Goal: Task Accomplishment & Management: Manage account settings

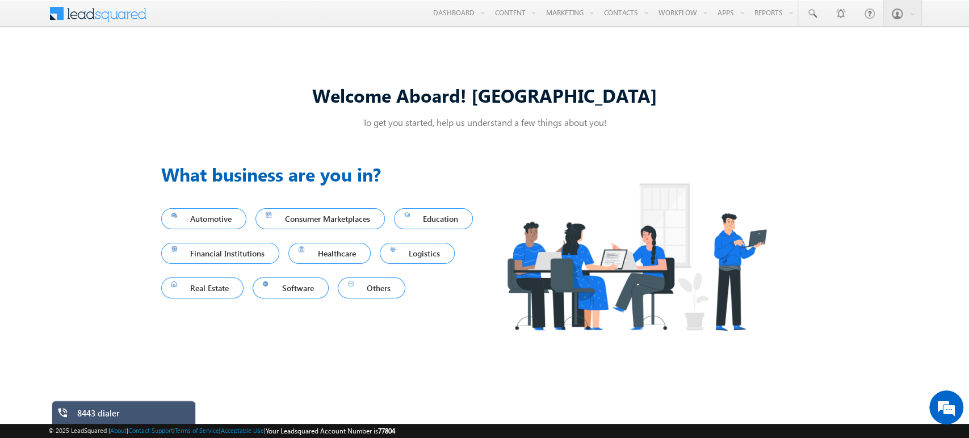
click at [92, 412] on div "8443 dialer" at bounding box center [132, 416] width 110 height 16
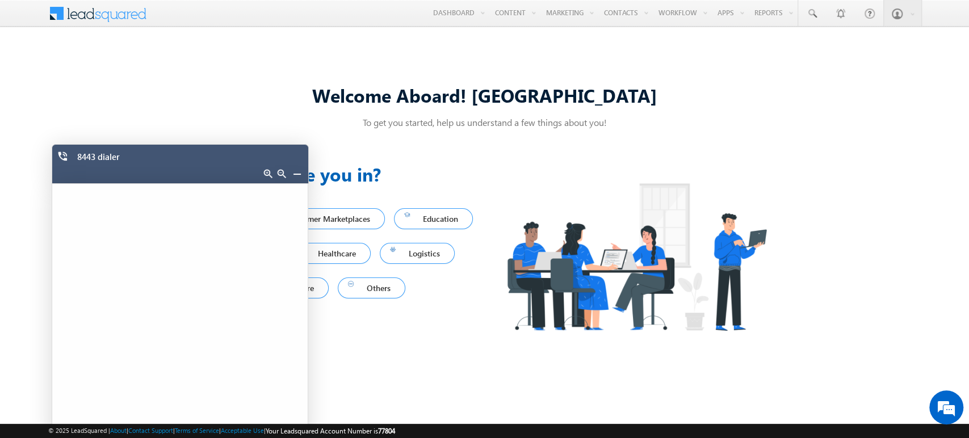
click at [295, 171] on link at bounding box center [296, 173] width 9 height 9
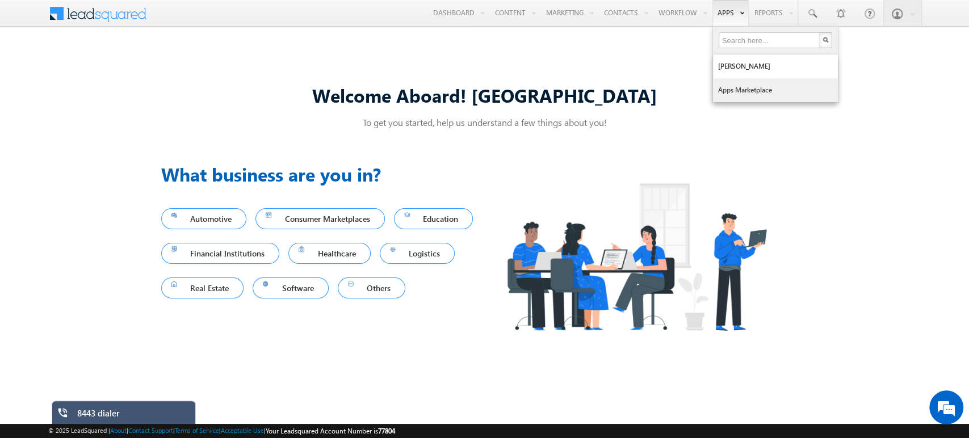
click at [739, 90] on link "Apps Marketplace" at bounding box center [775, 90] width 125 height 24
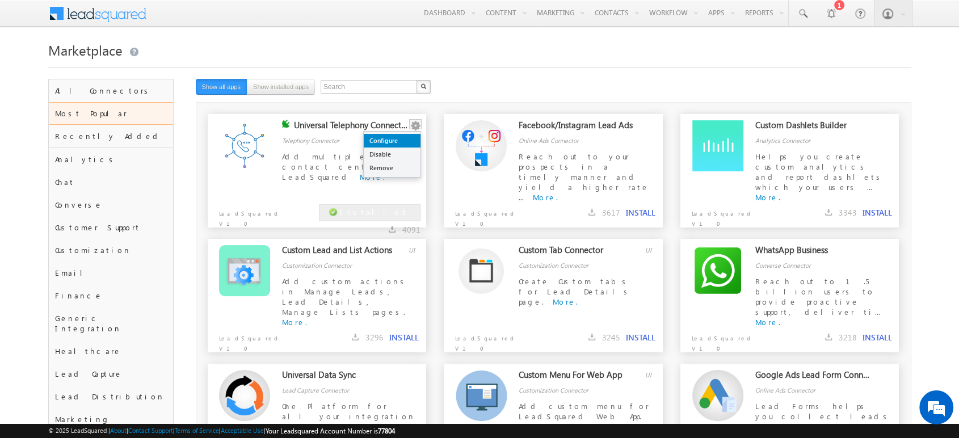
click at [387, 142] on link "Configure" at bounding box center [392, 141] width 57 height 14
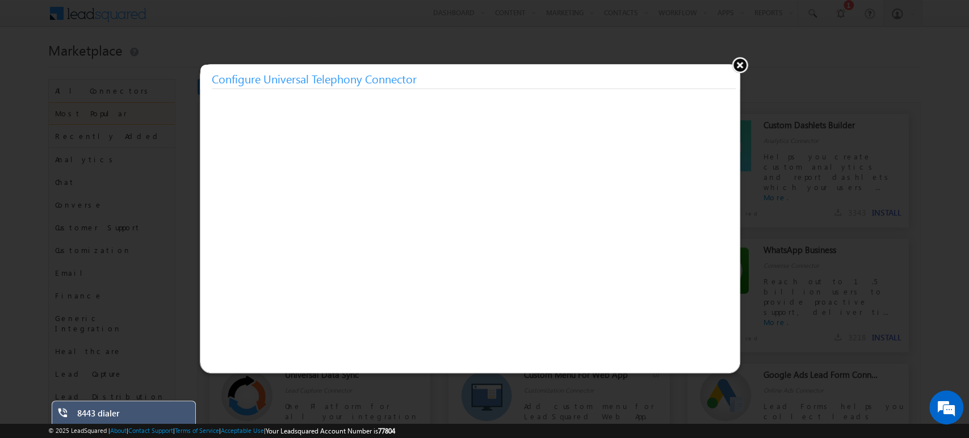
click at [744, 65] on button at bounding box center [739, 64] width 17 height 17
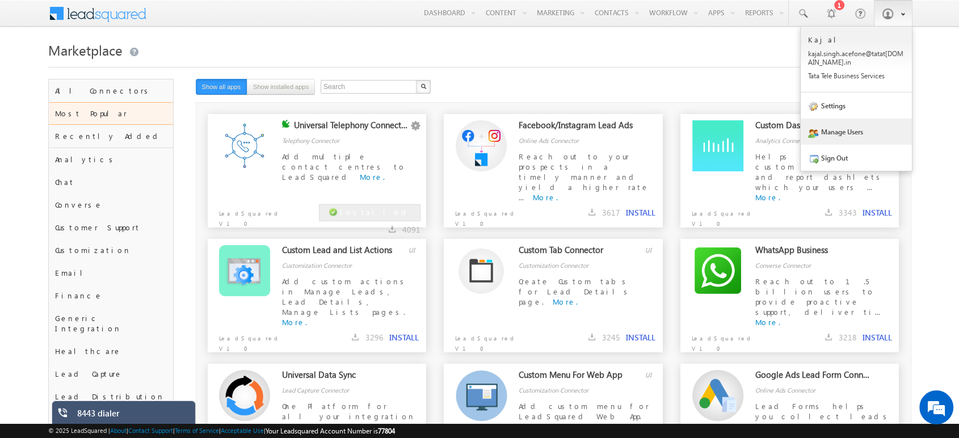
click at [867, 131] on link "Manage Users" at bounding box center [856, 132] width 111 height 26
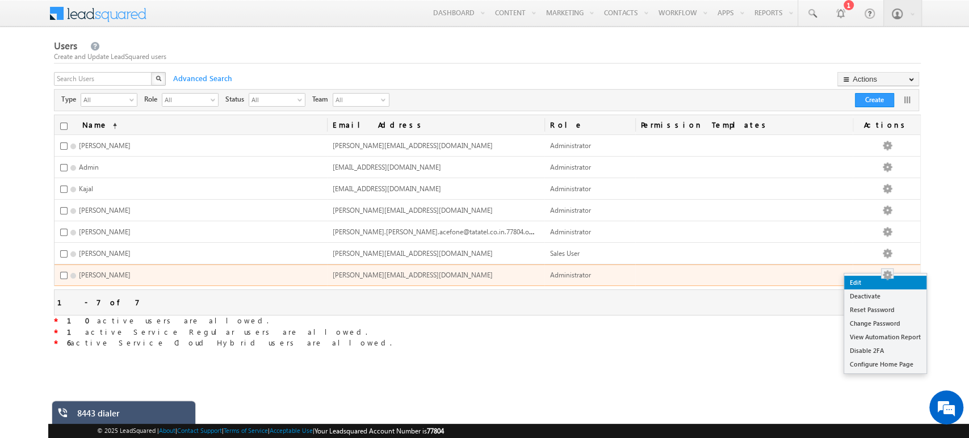
click at [874, 279] on link "Edit" at bounding box center [885, 283] width 82 height 14
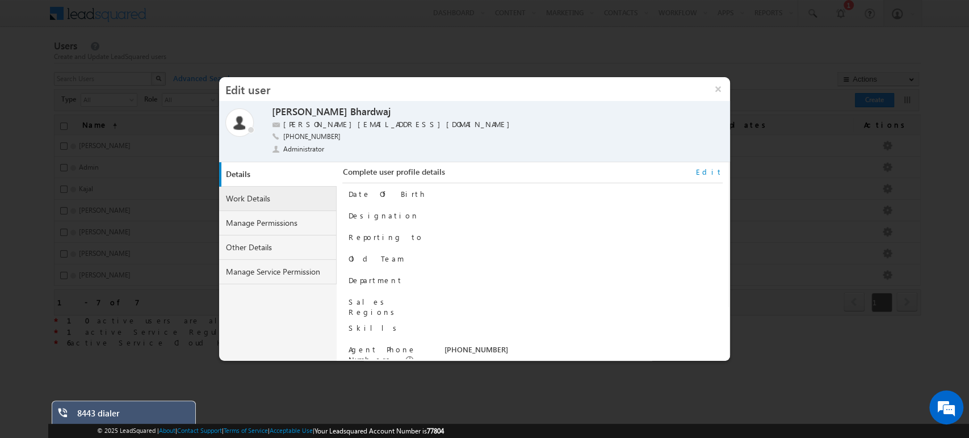
click at [249, 190] on link "Work Details" at bounding box center [278, 199] width 118 height 24
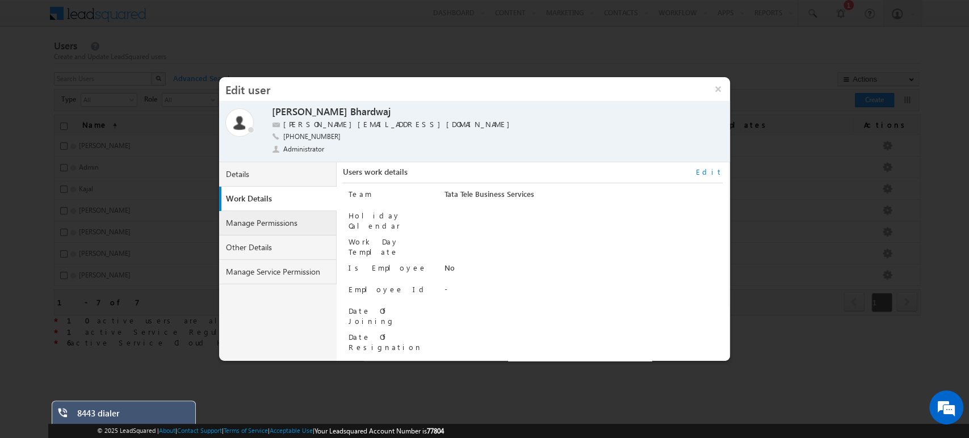
click at [267, 215] on link "Manage Permissions" at bounding box center [278, 223] width 118 height 24
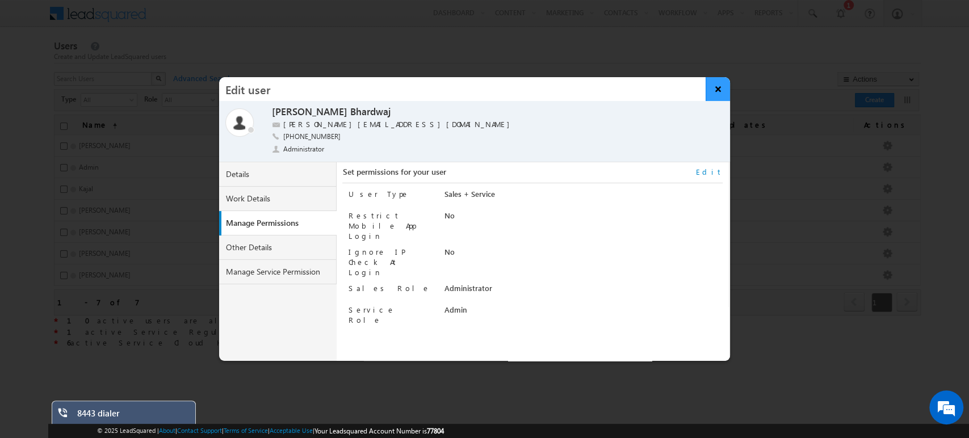
click at [720, 91] on button "×" at bounding box center [717, 89] width 24 height 24
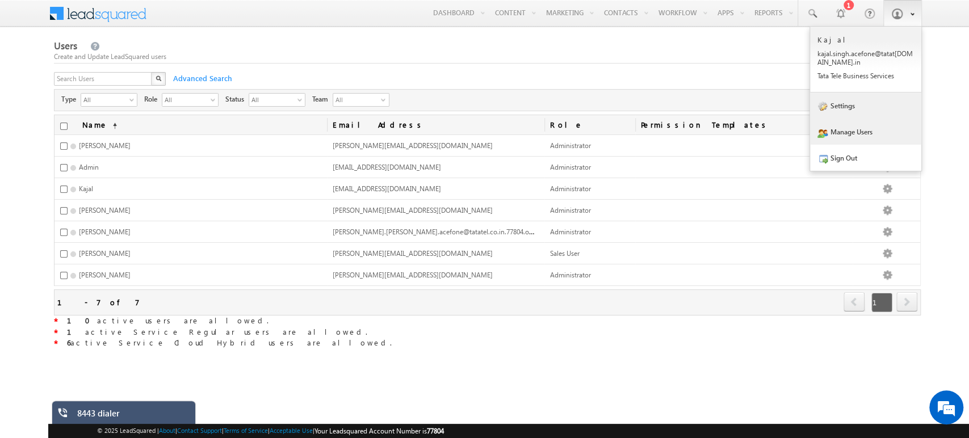
click at [855, 101] on link "Settings" at bounding box center [865, 105] width 111 height 26
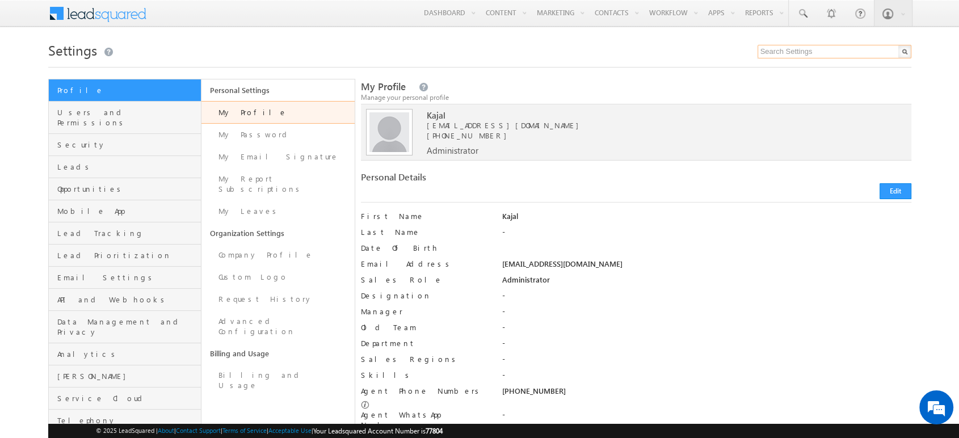
click at [784, 54] on input "text" at bounding box center [835, 52] width 154 height 14
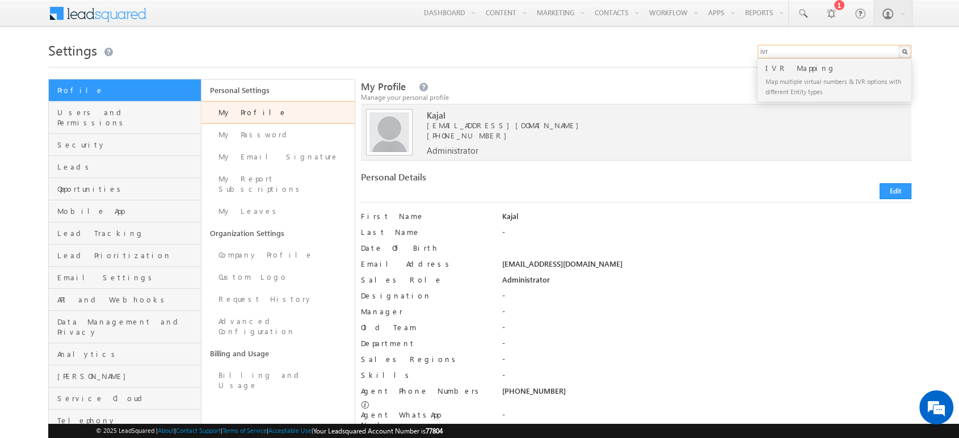
type input "ivr"
click at [818, 94] on div "Map multiple virtual numbers & IVR options with different Entity types" at bounding box center [839, 86] width 152 height 24
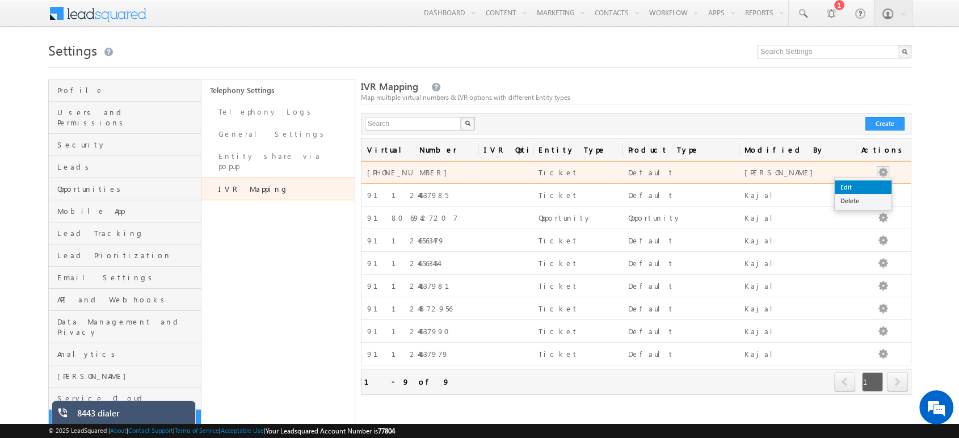
click at [872, 187] on link "Edit" at bounding box center [863, 187] width 57 height 14
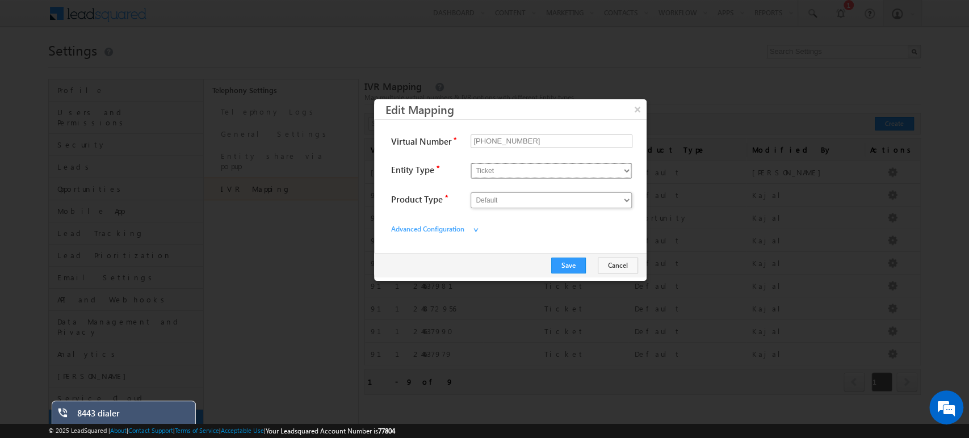
click at [511, 166] on select "Opportunity Ticket" at bounding box center [550, 171] width 161 height 16
select select "Opportunity"
click at [470, 163] on select "Opportunity Ticket" at bounding box center [550, 171] width 161 height 16
click at [497, 197] on select "Opportunity" at bounding box center [550, 200] width 161 height 16
click at [470, 192] on select "Opportunity" at bounding box center [550, 200] width 161 height 16
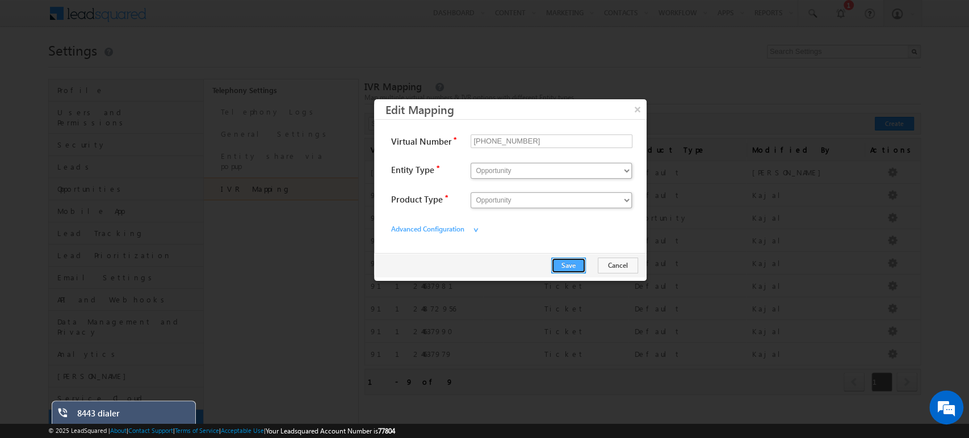
click at [569, 266] on button "Save" at bounding box center [568, 266] width 35 height 16
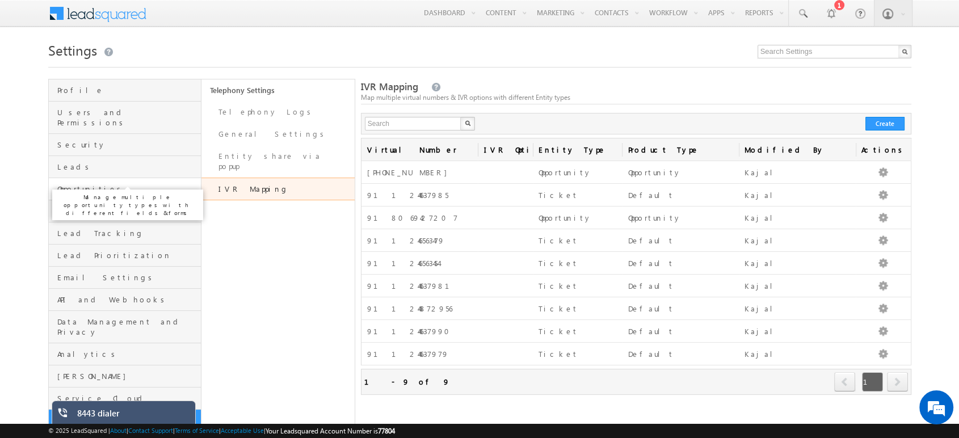
click at [116, 184] on span "Opportunities" at bounding box center [127, 189] width 141 height 10
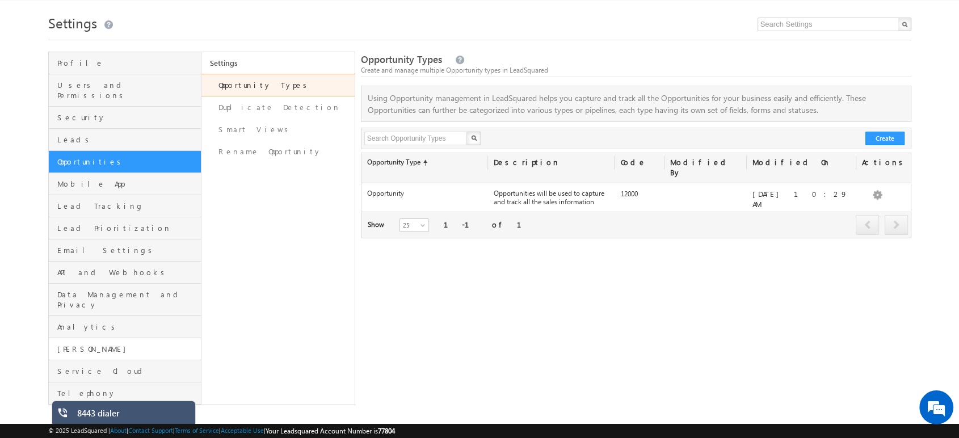
scroll to position [27, 0]
click at [97, 383] on link "Telephony" at bounding box center [125, 394] width 153 height 22
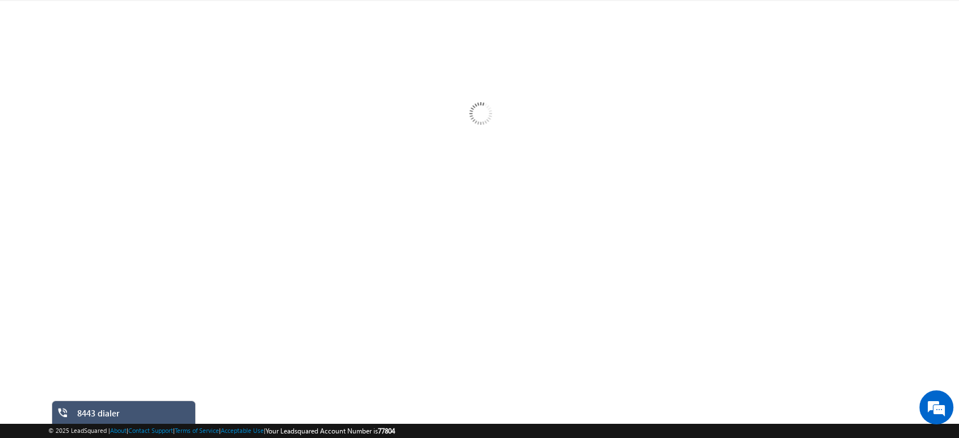
click at [97, 367] on div at bounding box center [479, 284] width 863 height 454
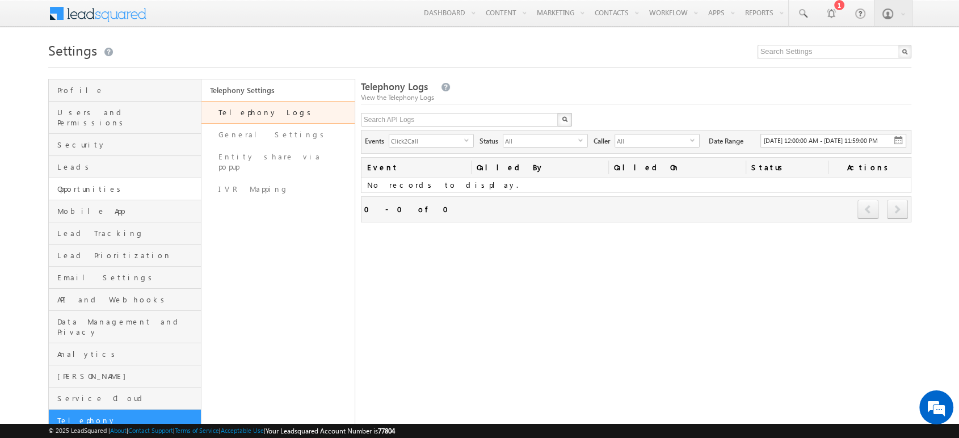
click at [120, 189] on link "Opportunities" at bounding box center [125, 189] width 153 height 22
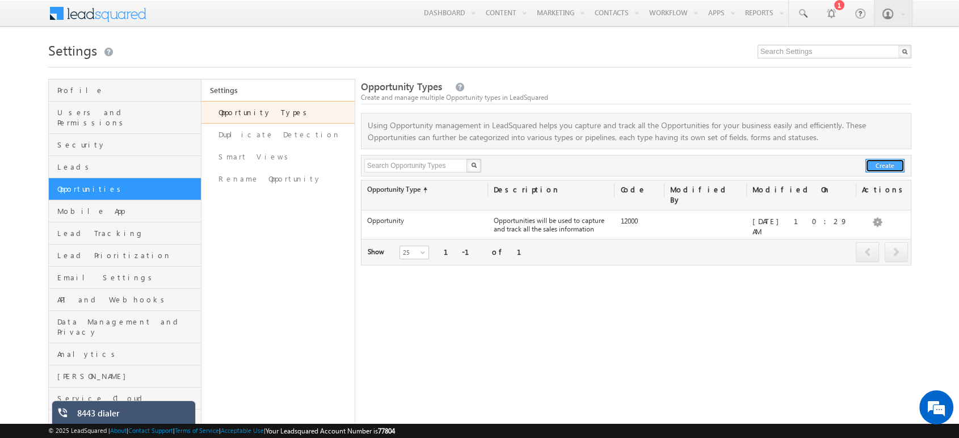
click at [879, 169] on button "Create" at bounding box center [884, 166] width 39 height 14
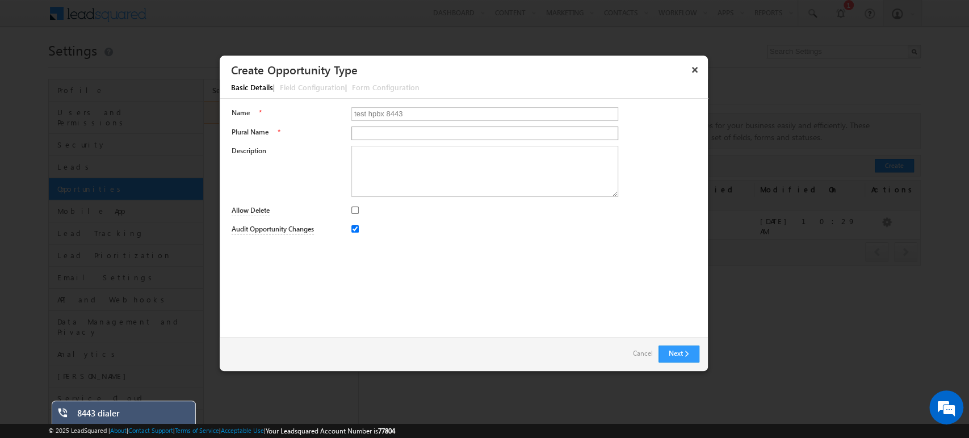
type input "test hpbx 8443"
click at [378, 128] on input "Plural Name" at bounding box center [484, 134] width 267 height 14
click at [404, 114] on input "test hpbx 8443" at bounding box center [484, 114] width 267 height 14
click at [386, 137] on input "test" at bounding box center [484, 134] width 267 height 14
paste input "hpbx 8443"
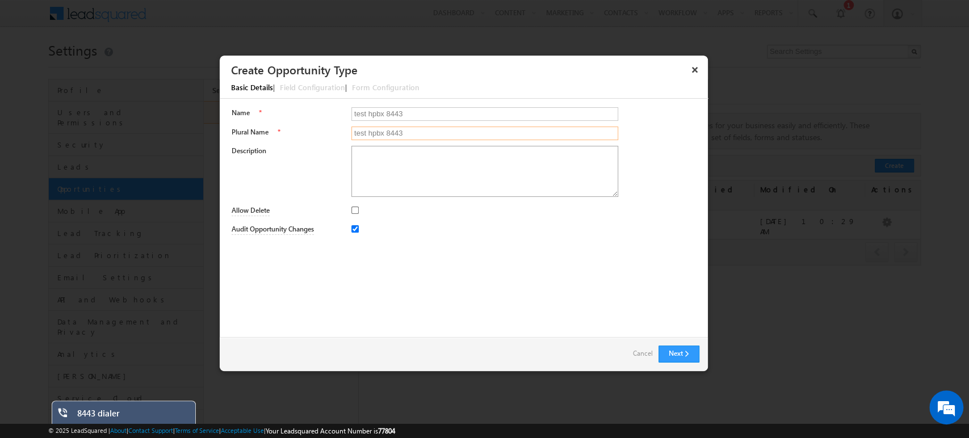
type input "test hpbx 8443"
click at [380, 166] on textarea "Description" at bounding box center [484, 171] width 267 height 51
type textarea "test"
click at [672, 357] on button "Next" at bounding box center [678, 354] width 41 height 17
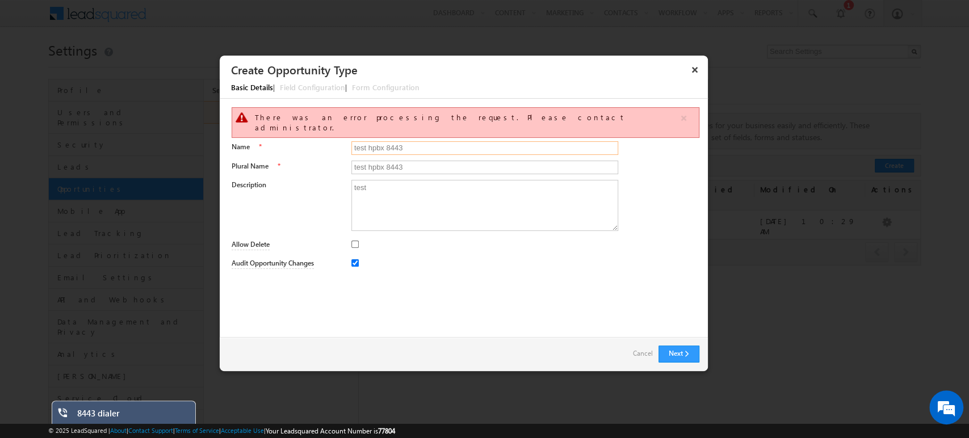
click at [368, 141] on input "test hpbx 8443" at bounding box center [484, 148] width 267 height 14
type input "test_hpbx_8443"
paste input "_hpbx_"
type input "test_hpbx_8443"
click at [679, 352] on button "Next" at bounding box center [678, 354] width 41 height 17
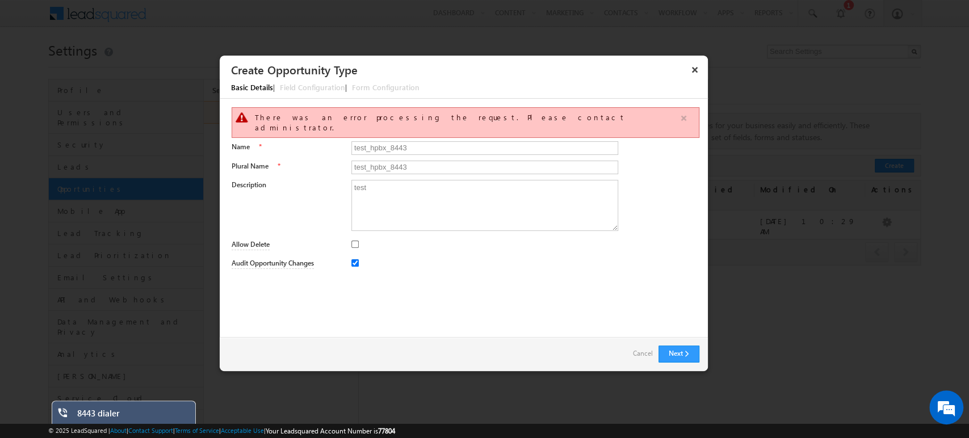
click at [682, 117] on button "button" at bounding box center [683, 118] width 14 height 14
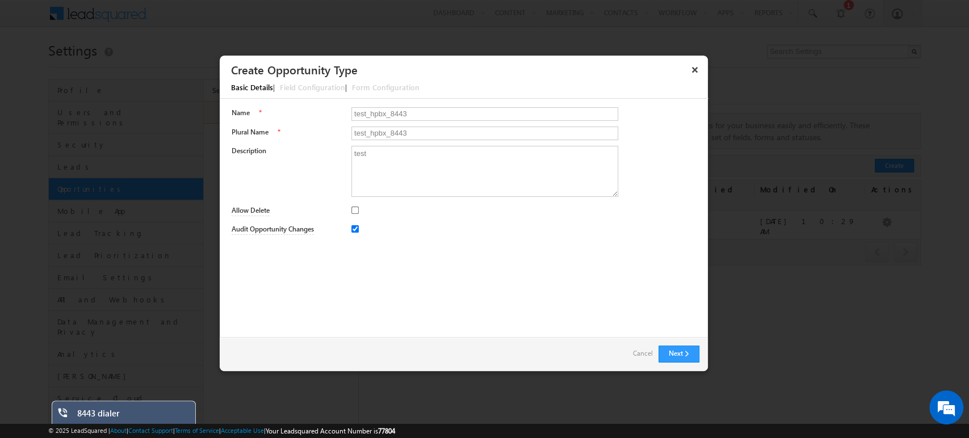
click at [304, 91] on div "Basic Details | Field Configuration | Form Configuration" at bounding box center [469, 88] width 499 height 19
click at [356, 90] on div "Basic Details | Field Configuration | Form Configuration" at bounding box center [469, 88] width 499 height 19
click at [310, 87] on div "Basic Details | Field Configuration | Form Configuration" at bounding box center [469, 88] width 499 height 19
click at [306, 84] on div "Basic Details | Field Configuration | Form Configuration" at bounding box center [469, 88] width 499 height 19
click at [408, 175] on textarea "test" at bounding box center [484, 171] width 267 height 51
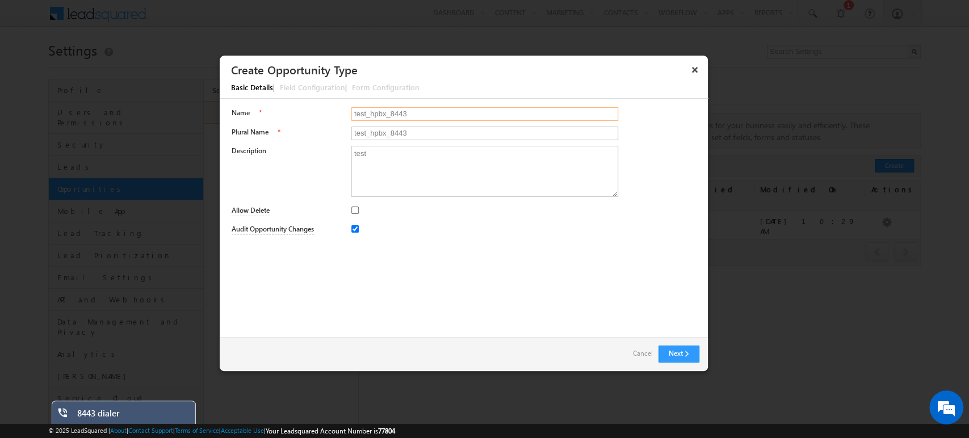
click at [422, 119] on input "test_hpbx_8443" at bounding box center [484, 114] width 267 height 14
type input "test_hpbx"
click at [422, 129] on input "test_hpbx_8443" at bounding box center [484, 134] width 267 height 14
type input "test_hpbx"
click at [673, 361] on button "Next" at bounding box center [678, 354] width 41 height 17
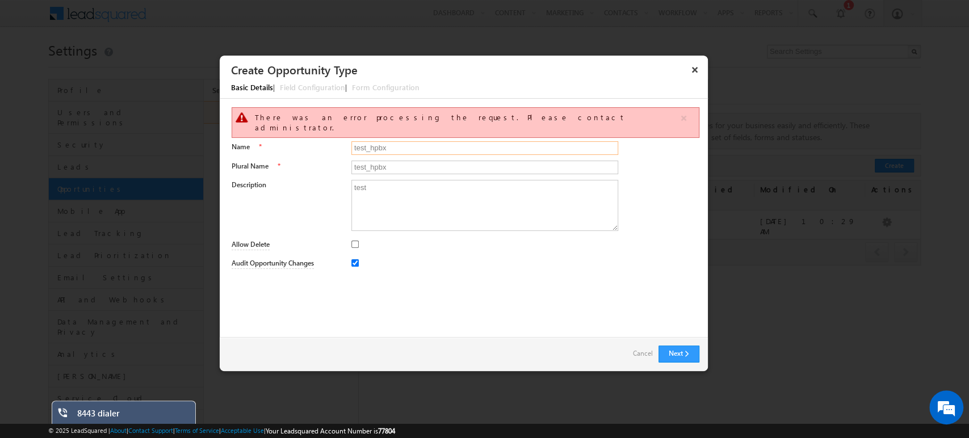
click at [459, 141] on input "test_hpbx" at bounding box center [484, 148] width 267 height 14
click at [687, 72] on button "×" at bounding box center [694, 70] width 18 height 20
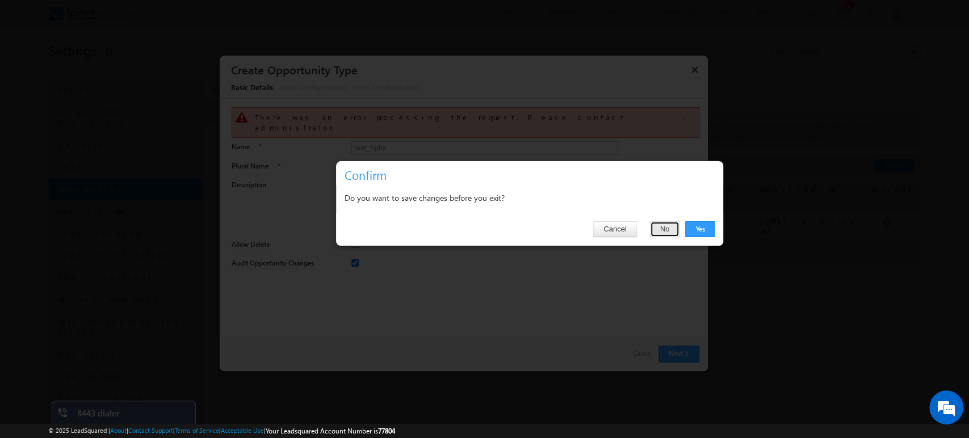
click at [667, 230] on button "No" at bounding box center [665, 229] width 30 height 16
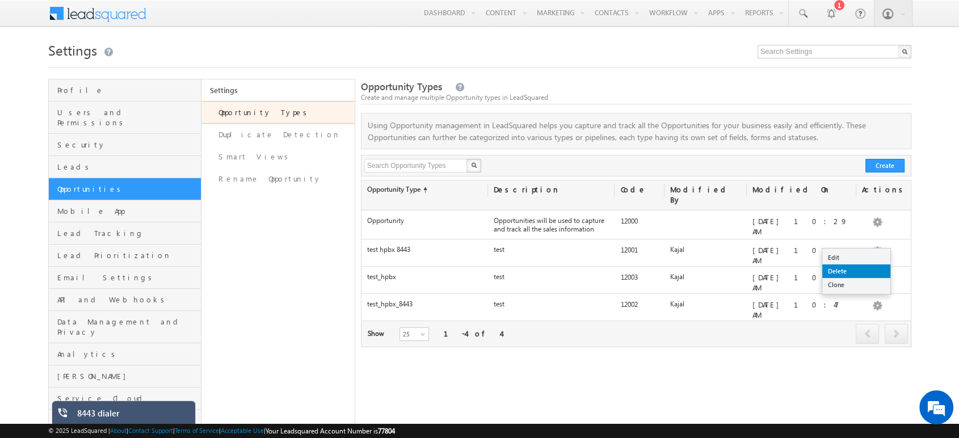
click at [857, 268] on link "Delete" at bounding box center [856, 271] width 68 height 14
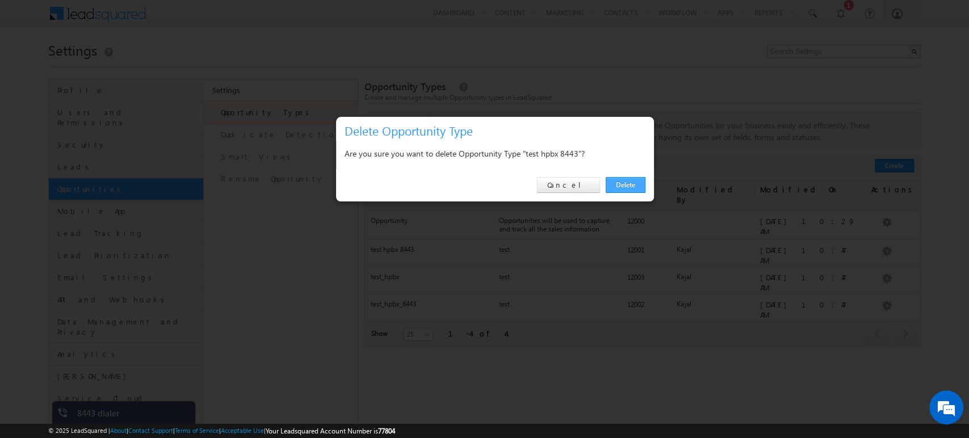
click at [624, 178] on link "Delete" at bounding box center [625, 185] width 40 height 16
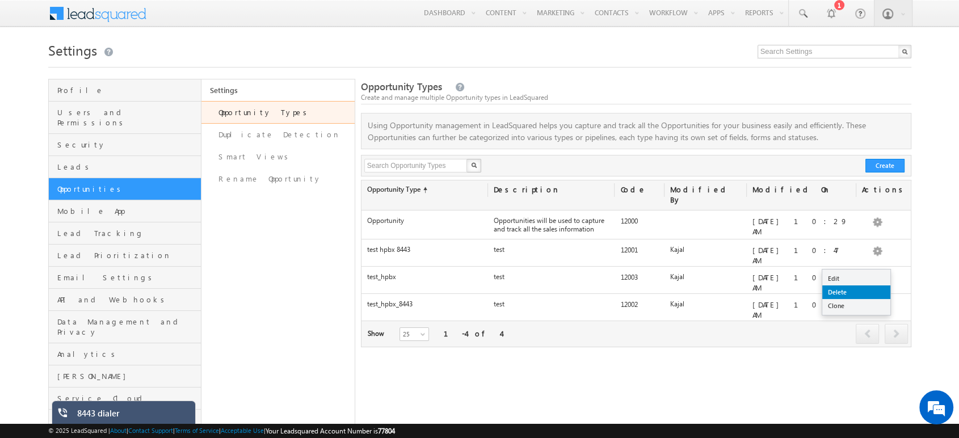
click at [853, 292] on link "Delete" at bounding box center [856, 292] width 68 height 14
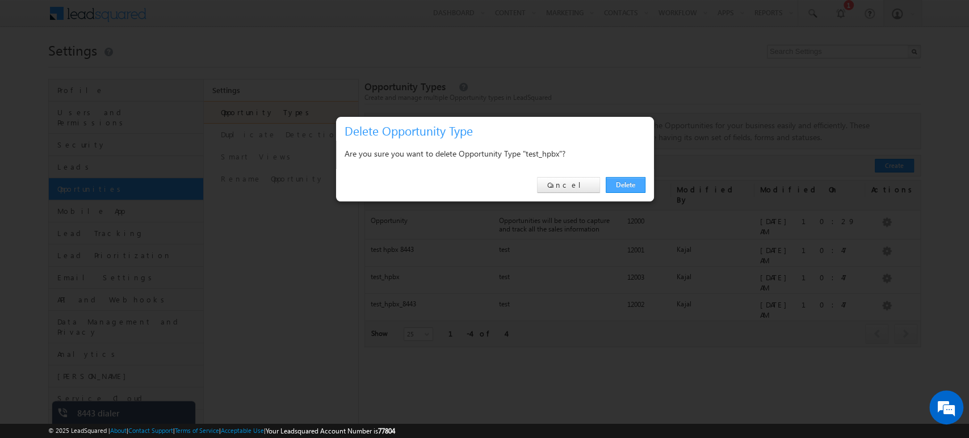
click at [632, 184] on link "Delete" at bounding box center [625, 185] width 40 height 16
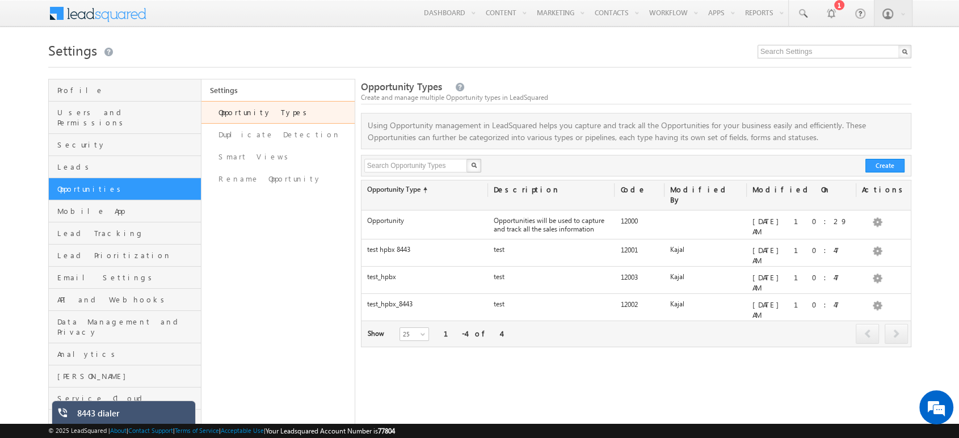
click at [584, 372] on div "Opportunity Types Create and manage multiple Opportunity types in LeadSquared U…" at bounding box center [636, 256] width 550 height 354
click at [853, 278] on link "Edit" at bounding box center [856, 279] width 68 height 14
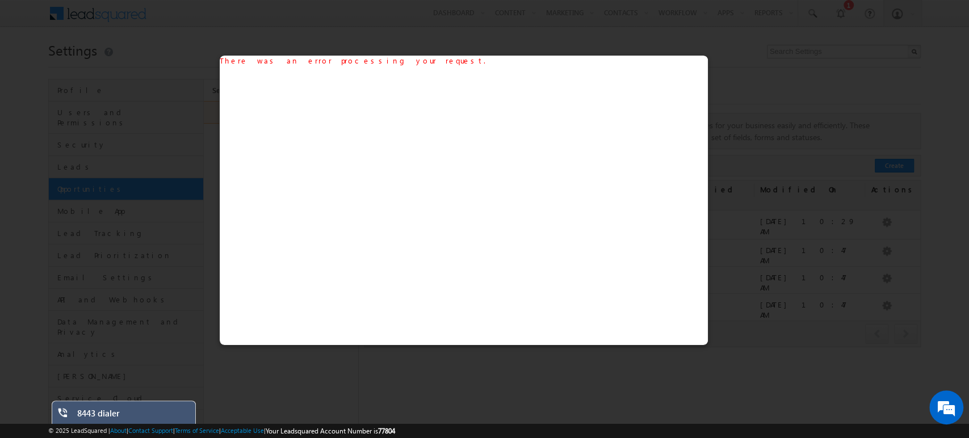
click at [684, 32] on div at bounding box center [484, 219] width 969 height 438
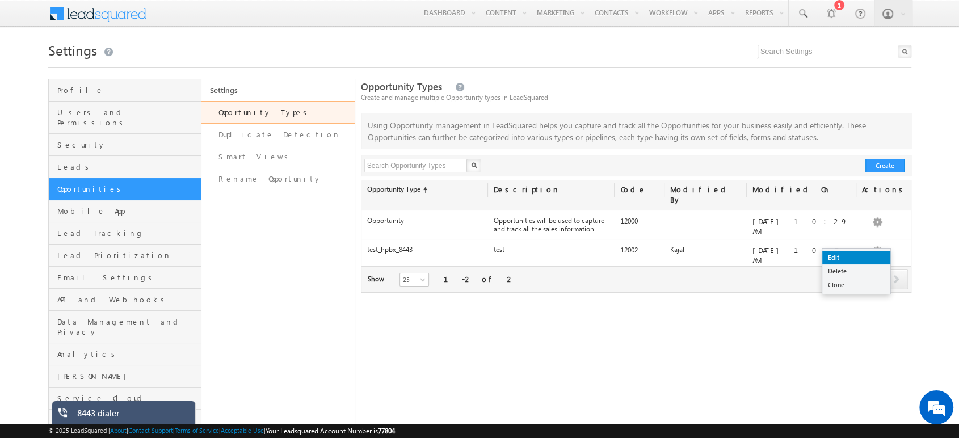
click at [849, 262] on link "Edit" at bounding box center [856, 258] width 68 height 14
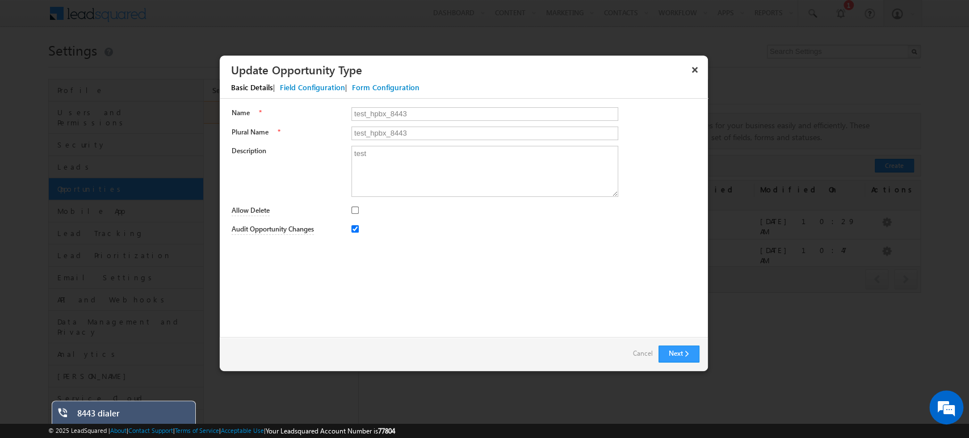
click at [309, 86] on div "Field Configuration" at bounding box center [312, 87] width 65 height 10
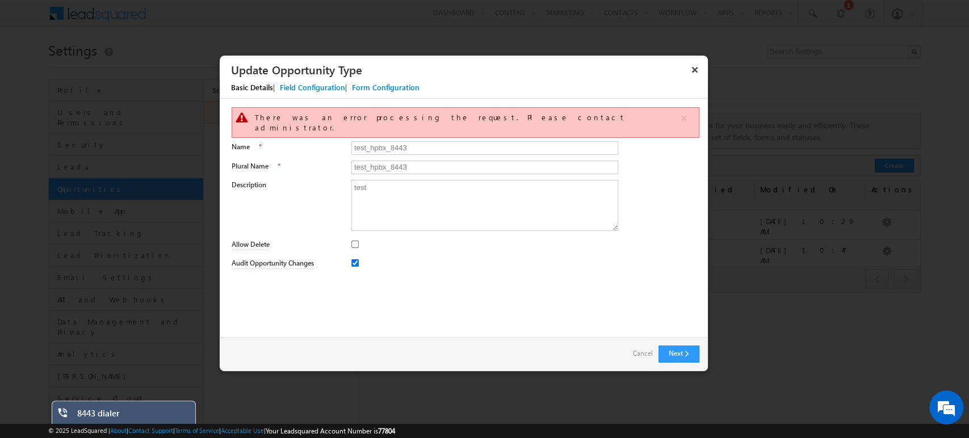
click at [385, 86] on div "Form Configuration" at bounding box center [386, 87] width 68 height 10
click at [668, 351] on button "Next" at bounding box center [678, 354] width 41 height 17
click at [698, 68] on button "×" at bounding box center [694, 70] width 18 height 20
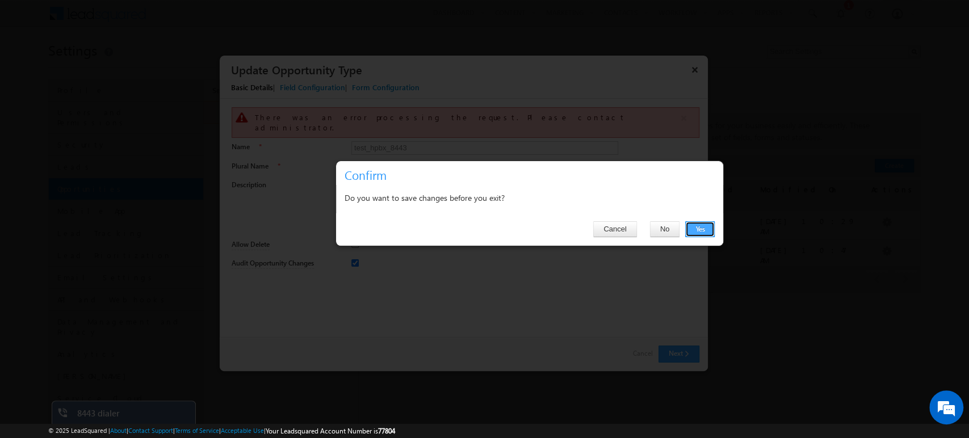
click at [707, 228] on button "Yes" at bounding box center [700, 229] width 30 height 16
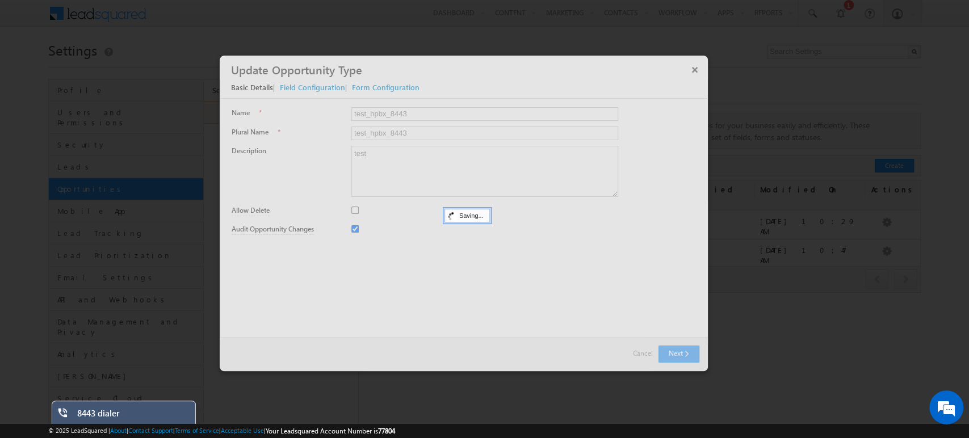
click at [696, 67] on div at bounding box center [464, 214] width 488 height 316
